Goal: Task Accomplishment & Management: Complete application form

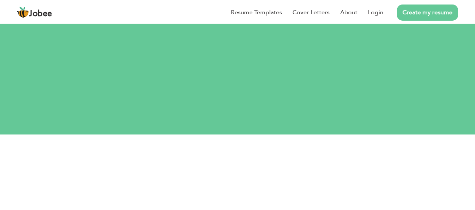
click at [375, 12] on link "Login" at bounding box center [375, 12] width 15 height 9
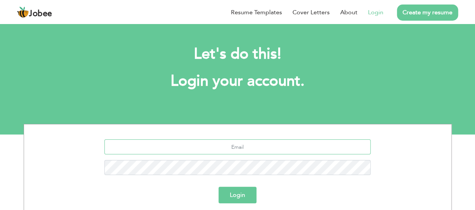
click at [255, 144] on input "text" at bounding box center [237, 146] width 266 height 15
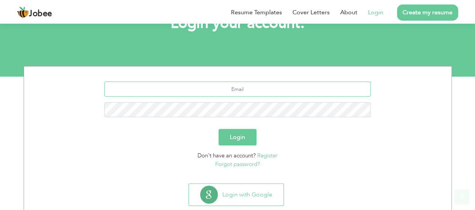
scroll to position [75, 0]
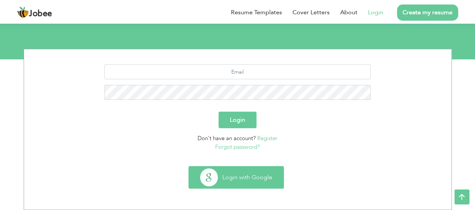
click at [245, 183] on button "Login with Google" at bounding box center [236, 177] width 95 height 22
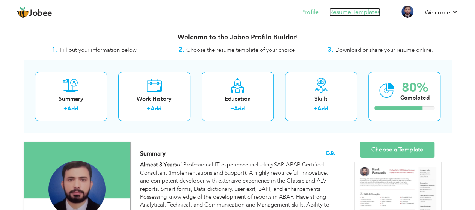
click at [355, 13] on link "Resume Templates" at bounding box center [355, 12] width 51 height 9
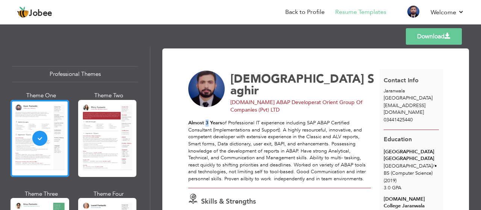
click at [207, 119] on strong "Almost 3 Years" at bounding box center [205, 122] width 34 height 7
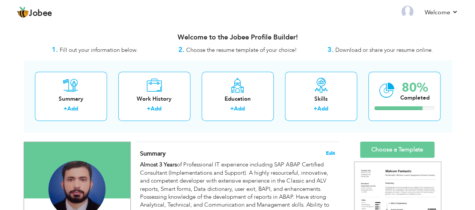
click at [329, 151] on span "Edit" at bounding box center [330, 153] width 9 height 5
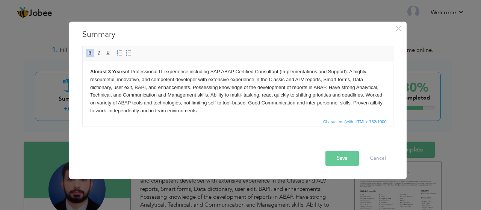
click at [110, 71] on strong "Almost 3 Years" at bounding box center [107, 71] width 35 height 6
click at [348, 157] on button "Save" at bounding box center [341, 158] width 33 height 15
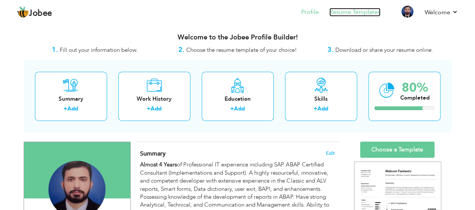
click at [351, 14] on link "Resume Templates" at bounding box center [355, 12] width 51 height 9
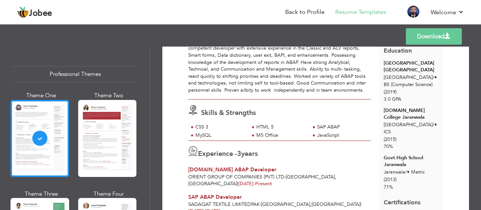
scroll to position [113, 0]
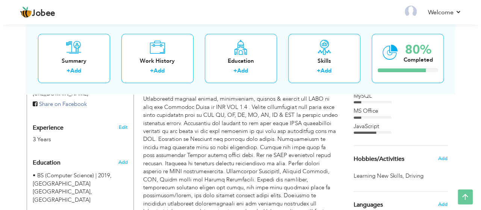
scroll to position [263, 0]
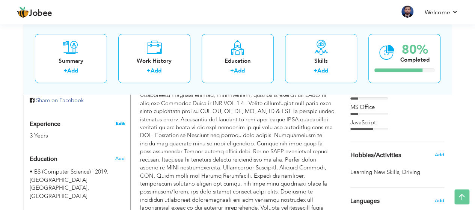
click at [119, 127] on link "Edit" at bounding box center [119, 123] width 9 height 7
type input "[DEMOGRAPHIC_DATA]"
type input "Saghir"
type input "03441425440"
select select "number:166"
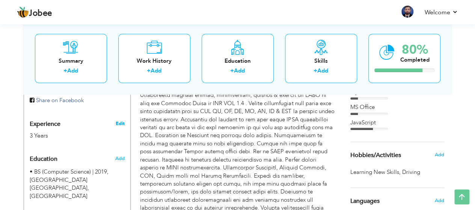
type input "Jaranwala"
select select "number:5"
type input "Orient Group Of Companies (Pvt) LTD"
type input "[DOMAIN_NAME] ABAP Developer"
type input "www.linkedin.com/in/muhammad-sagheer-1967411a3"
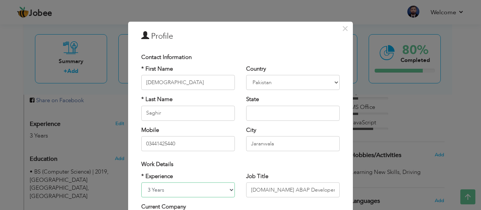
click at [150, 190] on select "Entry Level Less than 1 Year 1 Year 2 Years 3 Years 4 Years 5 Years 6 Years 7 Y…" at bounding box center [188, 189] width 94 height 15
select select "number:6"
click at [141, 182] on select "Entry Level Less than 1 Year 1 Year 2 Years 3 Years 4 Years 5 Years 6 Years 7 Y…" at bounding box center [188, 189] width 94 height 15
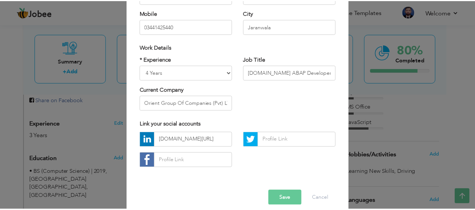
scroll to position [126, 0]
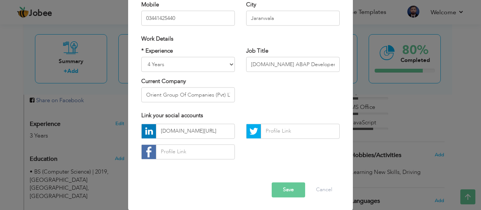
click at [281, 191] on button "Save" at bounding box center [288, 189] width 33 height 15
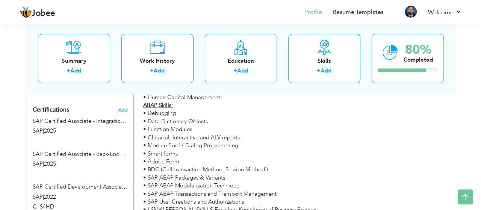
scroll to position [451, 0]
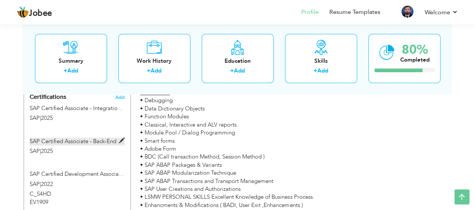
click at [120, 138] on span at bounding box center [122, 141] width 6 height 6
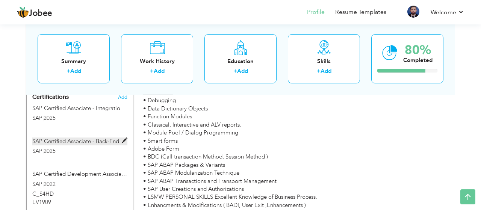
type input "SAP Certified Associate - Back-End Developer - ABAP Cloud"
type input "SAP"
type input "2025"
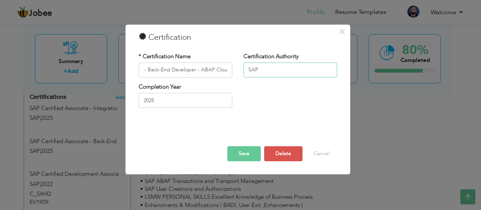
scroll to position [0, 0]
click at [271, 72] on input "SAP" at bounding box center [290, 69] width 94 height 15
click at [342, 32] on span "×" at bounding box center [342, 32] width 6 height 14
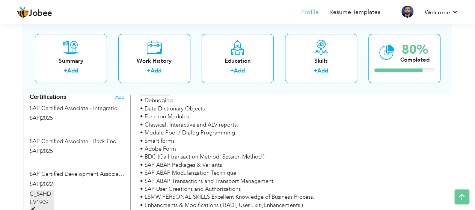
click at [35, 207] on span at bounding box center [33, 210] width 6 height 6
type input "SAP Certified Development Associate - Programming in SAP S/4HANA for SAP NetWea…"
type input "2022"
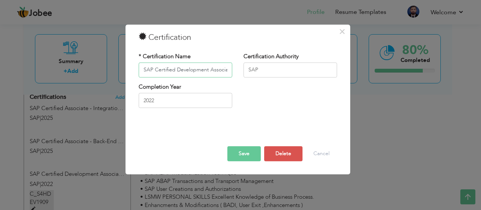
scroll to position [0, 175]
click at [293, 68] on input "SAP" at bounding box center [290, 69] width 94 height 15
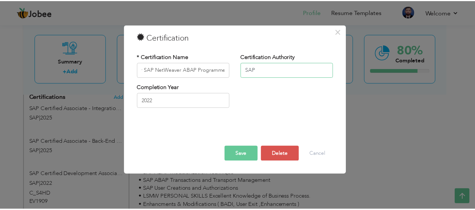
scroll to position [0, 0]
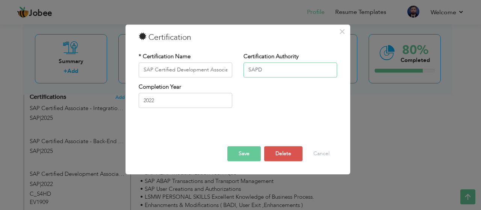
type input "SAP"
click at [340, 32] on span "×" at bounding box center [342, 32] width 6 height 14
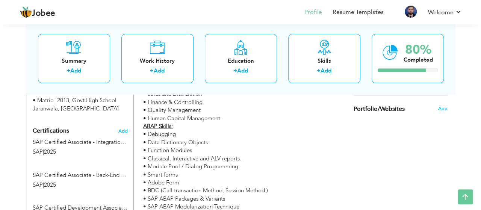
scroll to position [413, 0]
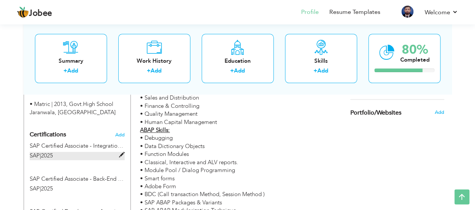
click at [119, 152] on span at bounding box center [122, 155] width 6 height 6
type input "SAP Certified Associate - Integration Developer"
type input "2025"
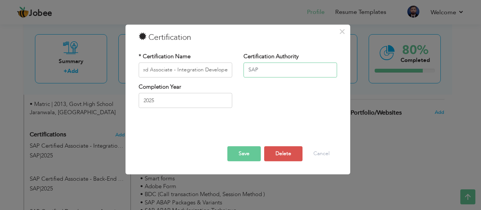
scroll to position [0, 0]
drag, startPoint x: 271, startPoint y: 65, endPoint x: 225, endPoint y: 72, distance: 46.7
click at [225, 72] on div "* Certification Name SAP Certified Associate - Integration Developer Certificat…" at bounding box center [238, 68] width 210 height 30
paste input "https://www.credly.com/badges/37e80398-56fc-4d90-8c82-6dfbb2d59a44/public_url"
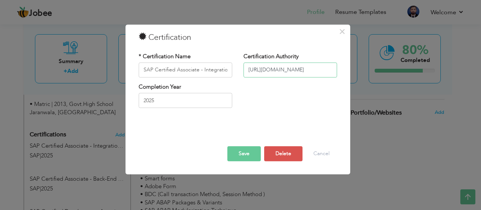
type input "https://www.credly.com/badges/37e80398-56fc-4d90-8c82-6dfbb2d59a44/public_url"
click at [246, 154] on button "Save" at bounding box center [243, 153] width 33 height 15
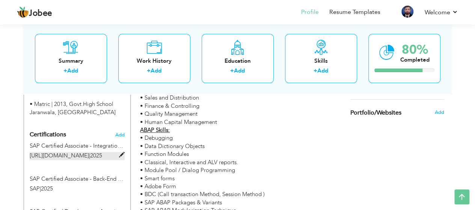
click at [89, 152] on span "https://www.credly.com/badges/37e80398-56fc-4d90-8c82-6dfbb2d59a44/public_url" at bounding box center [59, 156] width 59 height 8
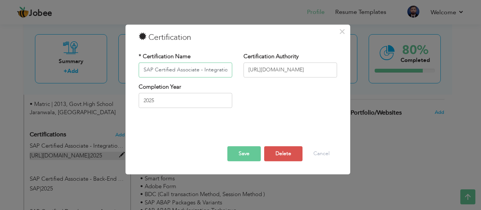
scroll to position [0, 27]
click at [342, 31] on span "×" at bounding box center [342, 32] width 6 height 14
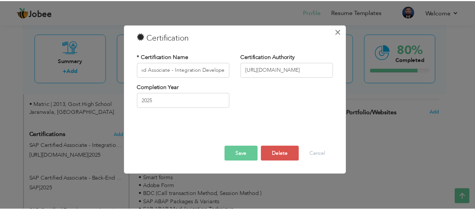
scroll to position [0, 0]
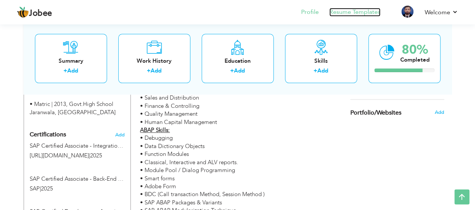
click at [349, 12] on link "Resume Templates" at bounding box center [355, 12] width 51 height 9
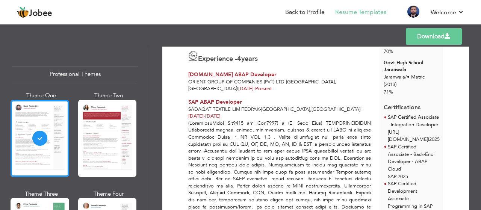
scroll to position [188, 0]
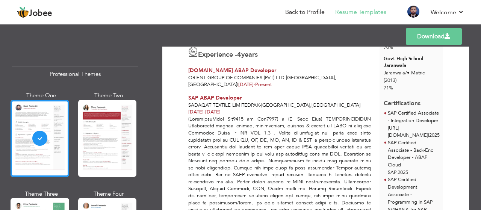
drag, startPoint x: 386, startPoint y: 115, endPoint x: 470, endPoint y: 122, distance: 83.8
click at [440, 125] on p "[URL][DOMAIN_NAME] | 2025" at bounding box center [414, 132] width 52 height 15
click at [431, 127] on p "[URL][DOMAIN_NAME] | 2025" at bounding box center [414, 132] width 52 height 15
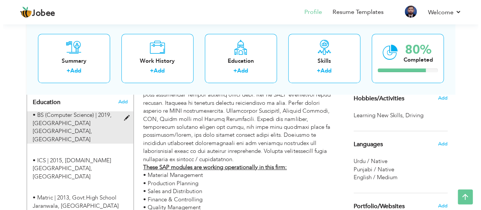
scroll to position [433, 0]
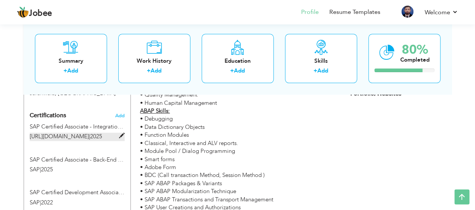
click at [120, 134] on span at bounding box center [122, 136] width 6 height 6
type input "SAP Certified Associate - Integration Developer"
type input "[URL][DOMAIN_NAME]"
type input "2025"
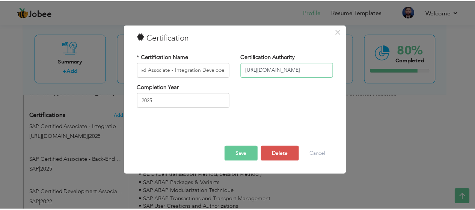
scroll to position [0, 0]
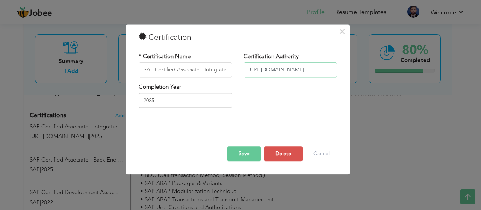
click at [257, 69] on input "[URL][DOMAIN_NAME]" at bounding box center [290, 69] width 94 height 15
type input "SAP"
click at [236, 153] on button "Save" at bounding box center [243, 153] width 33 height 15
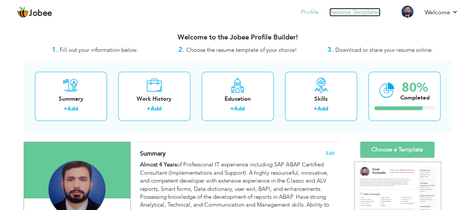
click at [362, 14] on link "Resume Templates" at bounding box center [355, 12] width 51 height 9
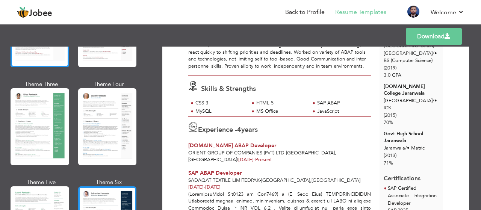
scroll to position [150, 0]
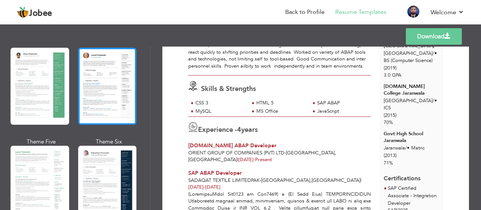
click at [110, 106] on div at bounding box center [107, 86] width 59 height 77
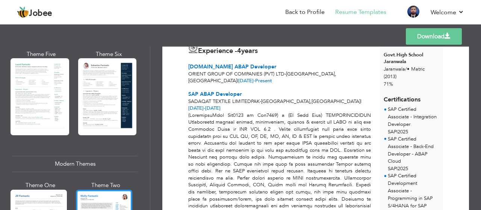
scroll to position [188, 0]
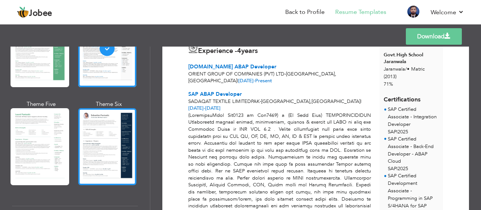
click at [123, 146] on div at bounding box center [107, 146] width 59 height 77
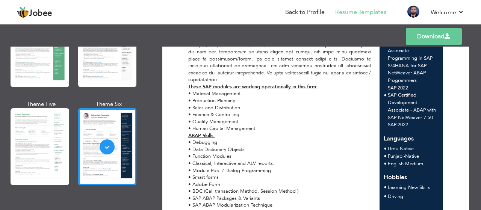
scroll to position [417, 0]
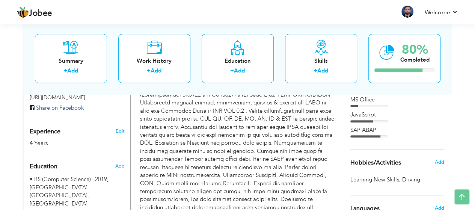
scroll to position [245, 0]
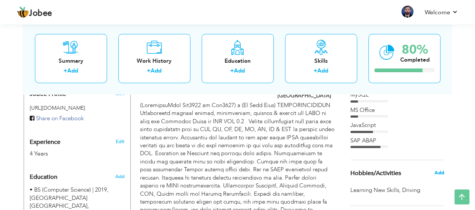
click at [440, 174] on span "Add" at bounding box center [439, 172] width 10 height 7
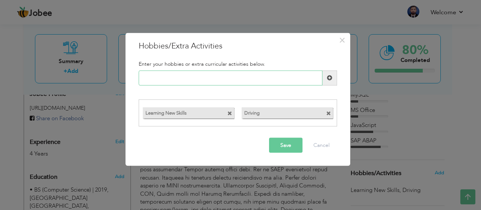
click at [167, 75] on input "text" at bounding box center [231, 77] width 184 height 15
paste input "Playing sports (cricket"
click at [179, 77] on input "Playing sports (cricket" at bounding box center [231, 77] width 184 height 15
type input "Playing sports cricket"
click at [286, 146] on button "Save" at bounding box center [285, 145] width 33 height 15
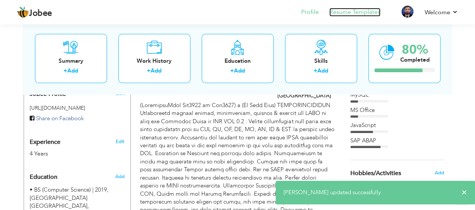
click at [369, 12] on link "Resume Templates" at bounding box center [355, 12] width 51 height 9
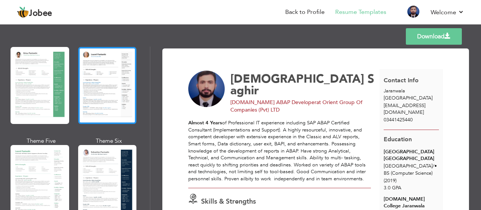
scroll to position [188, 0]
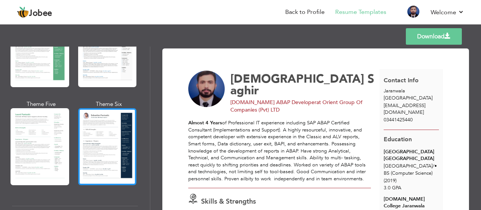
click at [107, 144] on div at bounding box center [107, 146] width 59 height 77
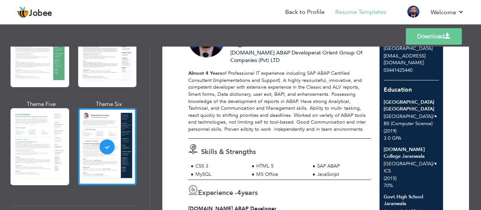
scroll to position [75, 0]
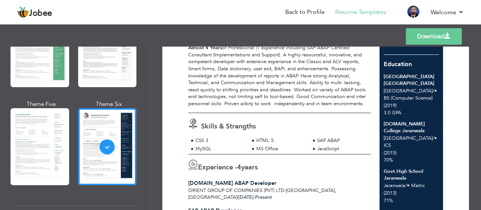
click at [440, 39] on link "Download" at bounding box center [434, 36] width 56 height 17
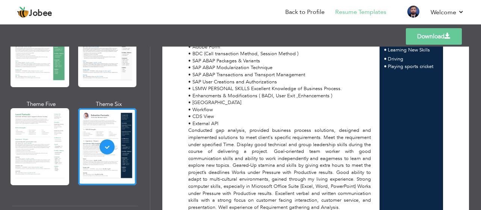
scroll to position [492, 0]
